Goal: Information Seeking & Learning: Find specific fact

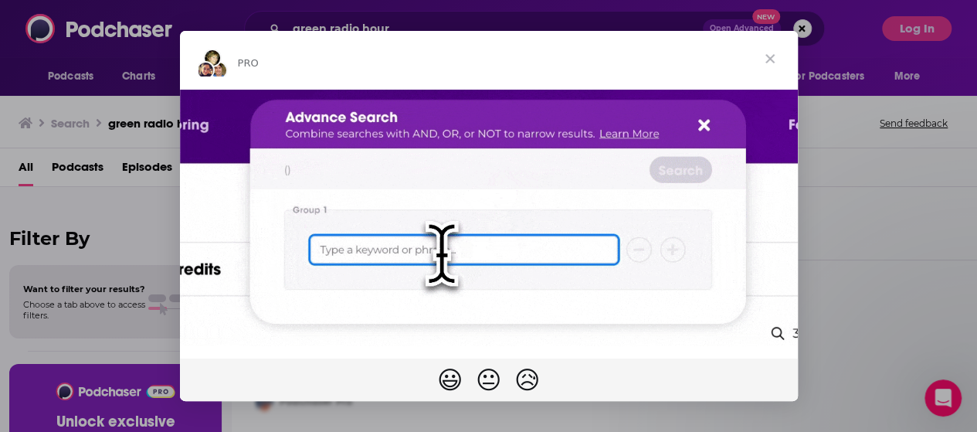
click at [769, 62] on span "Close" at bounding box center [770, 59] width 56 height 56
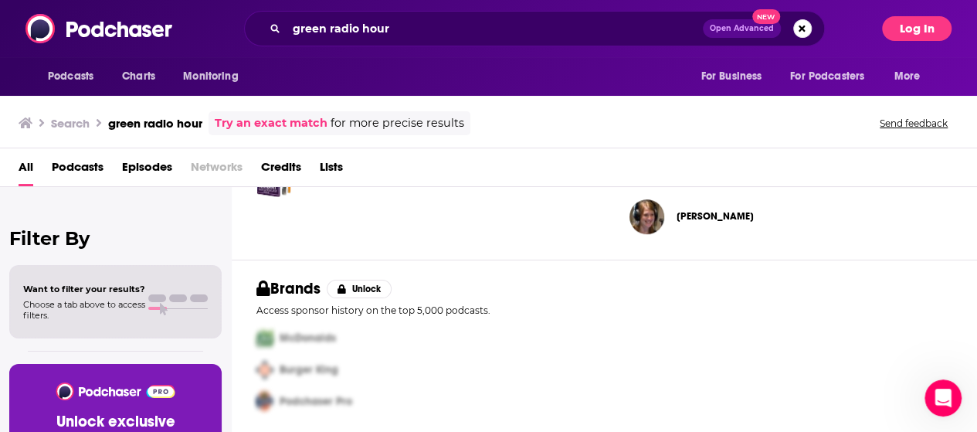
click at [913, 24] on button "Log In" at bounding box center [917, 28] width 70 height 25
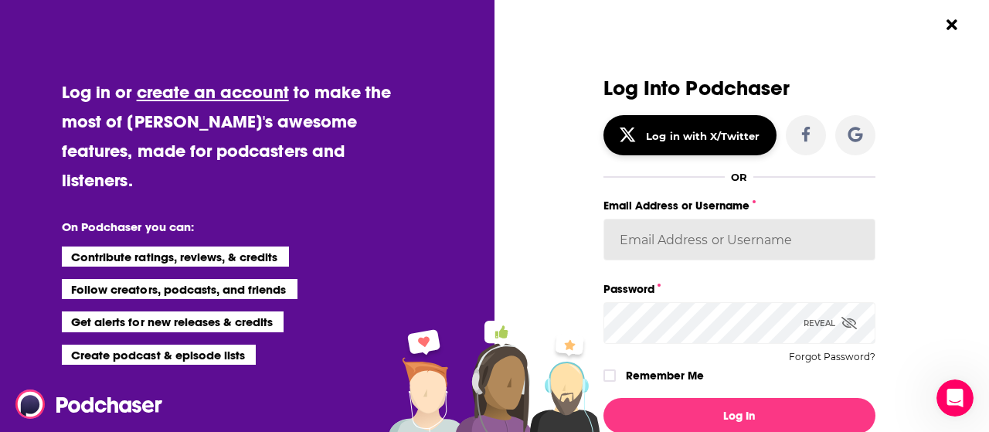
type input "[EMAIL_ADDRESS][DOMAIN_NAME]"
click at [605, 378] on icon "Dialog" at bounding box center [609, 375] width 9 height 7
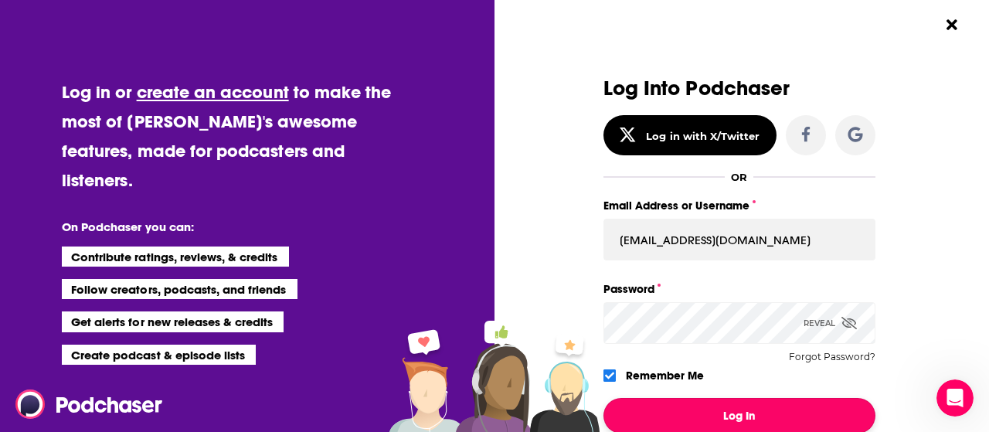
click at [647, 407] on button "Log In" at bounding box center [739, 416] width 272 height 36
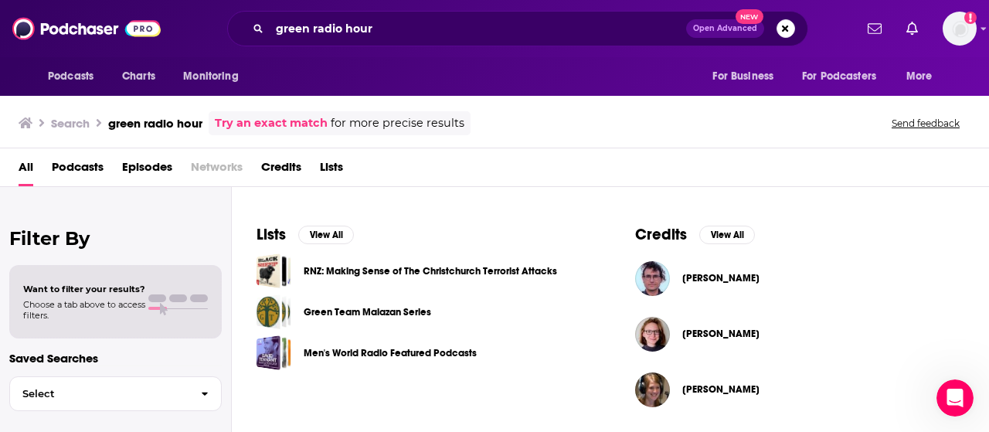
scroll to position [476, 0]
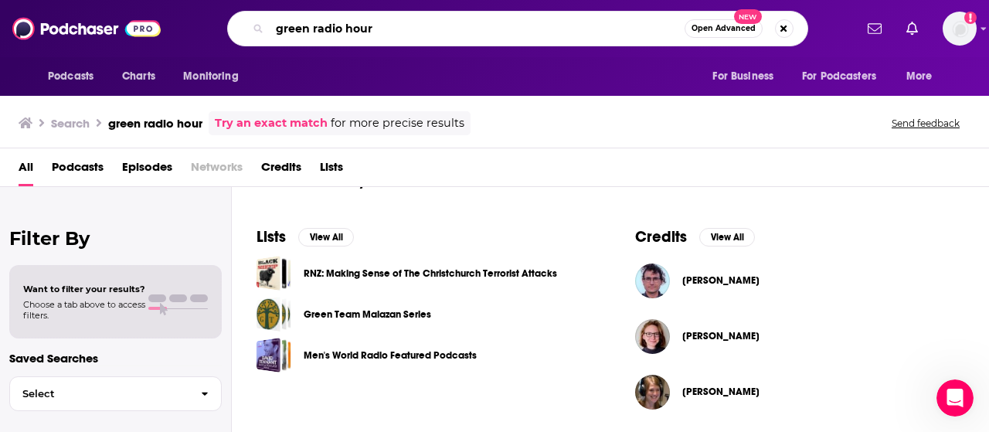
drag, startPoint x: 400, startPoint y: 35, endPoint x: 182, endPoint y: 12, distance: 219.0
click at [182, 12] on div "green radio hour Open Advanced New" at bounding box center [517, 29] width 673 height 36
type input "[PERSON_NAME]"
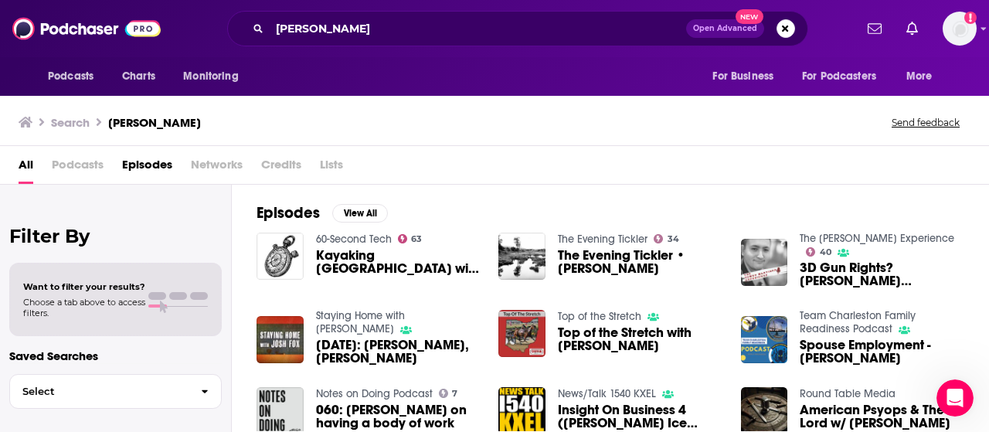
scroll to position [35, 0]
